Goal: Use online tool/utility

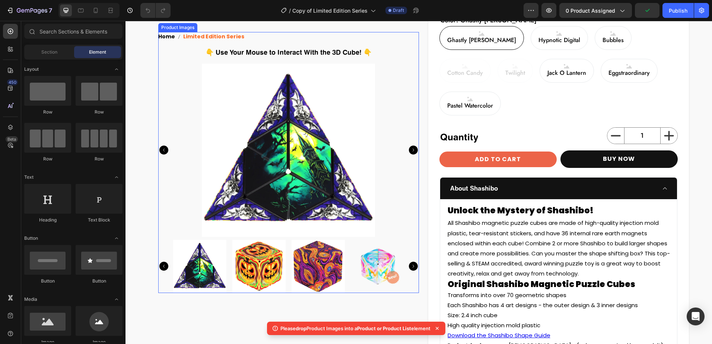
scroll to position [335, 0]
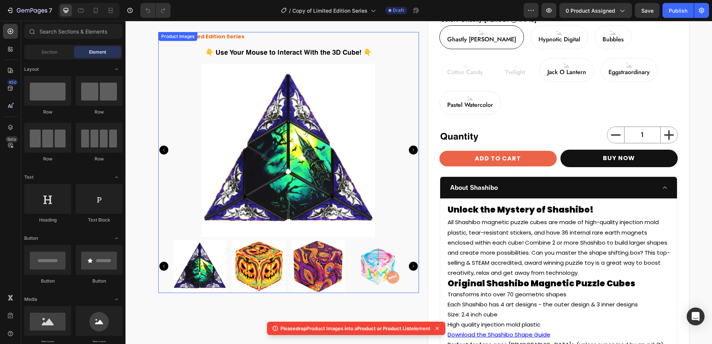
click at [409, 265] on icon "Carousel Next Arrow" at bounding box center [413, 266] width 9 height 9
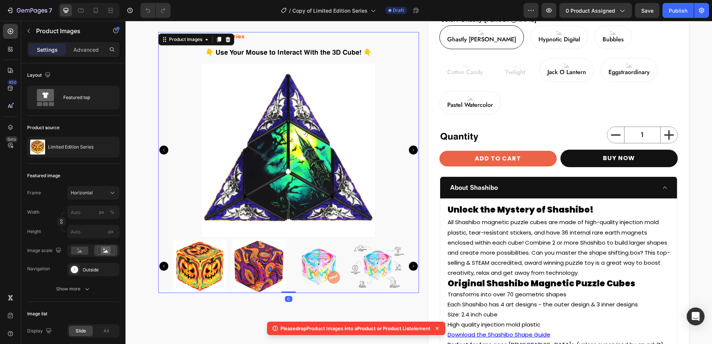
click at [409, 265] on icon "Carousel Next Arrow" at bounding box center [413, 266] width 9 height 9
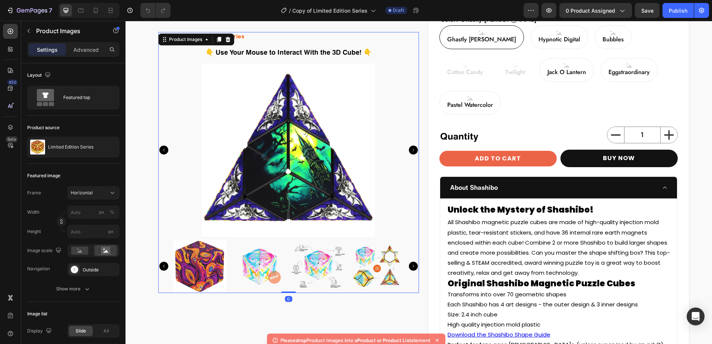
click at [409, 265] on icon "Carousel Next Arrow" at bounding box center [413, 266] width 9 height 9
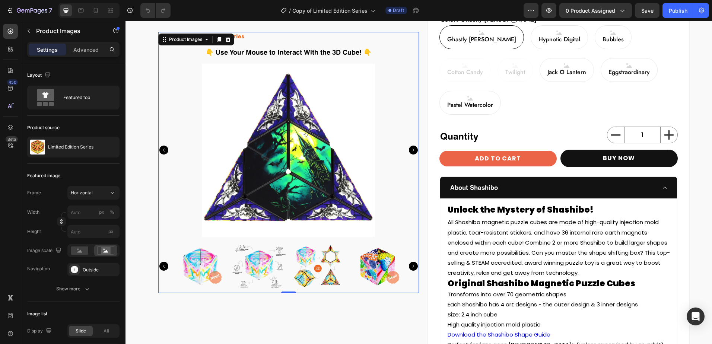
click at [409, 265] on icon "Carousel Next Arrow" at bounding box center [413, 266] width 9 height 9
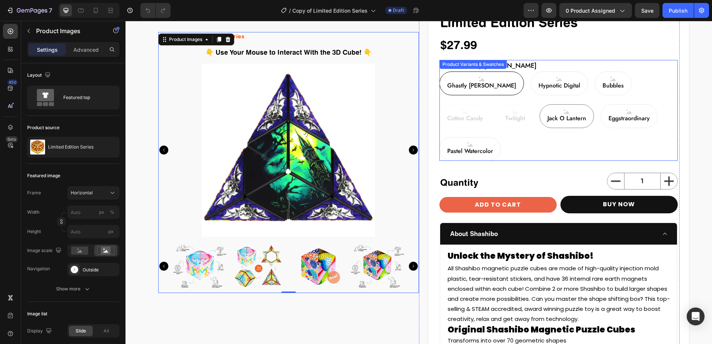
scroll to position [261, 0]
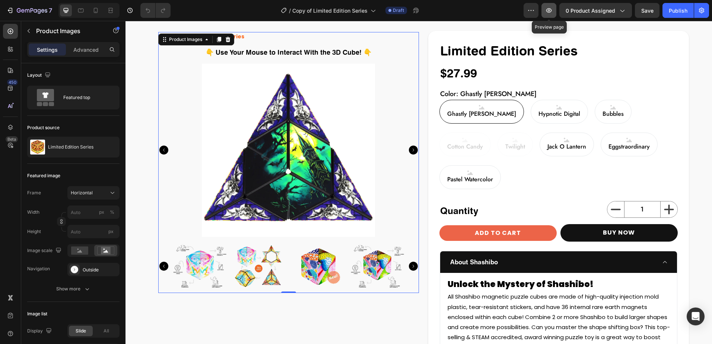
click at [548, 15] on button "button" at bounding box center [548, 10] width 15 height 15
